Goal: Transaction & Acquisition: Purchase product/service

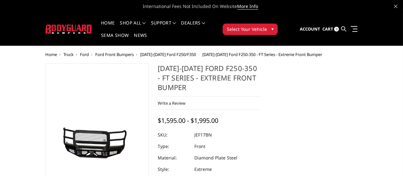
click at [55, 53] on span "Home" at bounding box center [52, 55] width 12 height 6
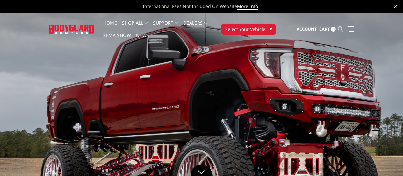
click at [341, 29] on icon at bounding box center [340, 28] width 5 height 5
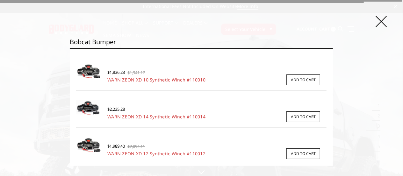
type input "bobcat bumper"
click at [333, 48] on input "Search" at bounding box center [333, 48] width 0 height 0
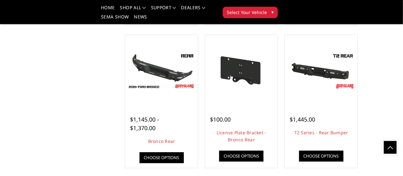
scroll to position [563, 0]
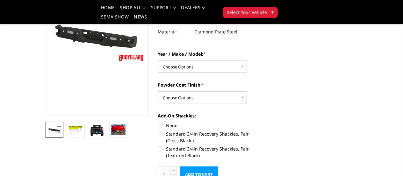
scroll to position [99, 0]
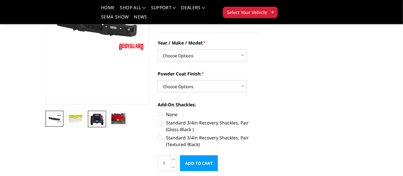
click at [97, 116] on img at bounding box center [97, 119] width 14 height 13
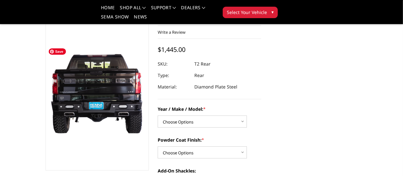
scroll to position [66, 0]
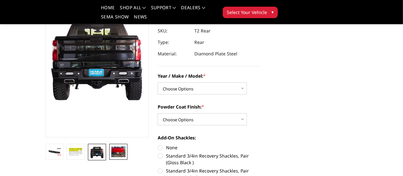
click at [119, 157] on img at bounding box center [118, 152] width 14 height 11
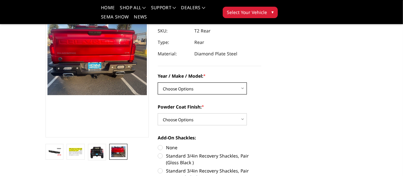
click at [158, 83] on select "Choose Options Chevrolet/GMC 15-19 2500/3500 Chevrolet/GMC 19-24 1500 (Dual Exh…" at bounding box center [202, 89] width 89 height 12
select select "661"
click option "RAM 09-18 1500 (Dual Exhaust ONLY)" at bounding box center [0, 0] width 0 height 0
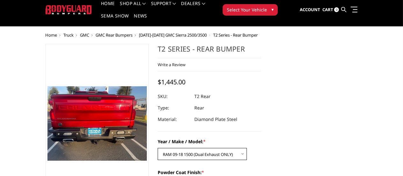
scroll to position [0, 0]
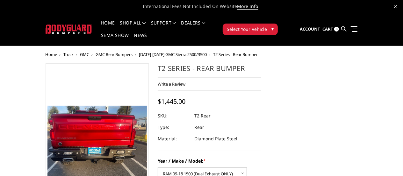
click at [70, 53] on span "Truck" at bounding box center [69, 55] width 10 height 6
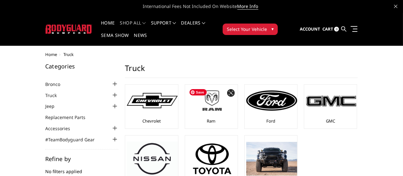
click at [227, 92] on span at bounding box center [231, 93] width 8 height 8
click at [218, 104] on img at bounding box center [212, 100] width 51 height 29
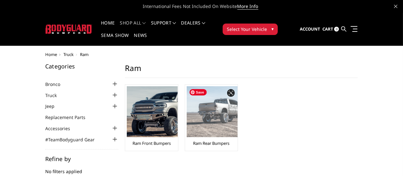
click at [224, 128] on img at bounding box center [212, 111] width 51 height 51
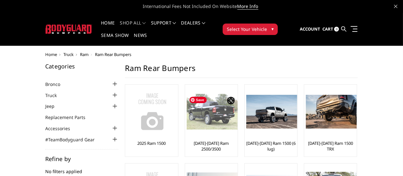
click at [212, 115] on img at bounding box center [212, 112] width 51 height 36
